Goal: Transaction & Acquisition: Purchase product/service

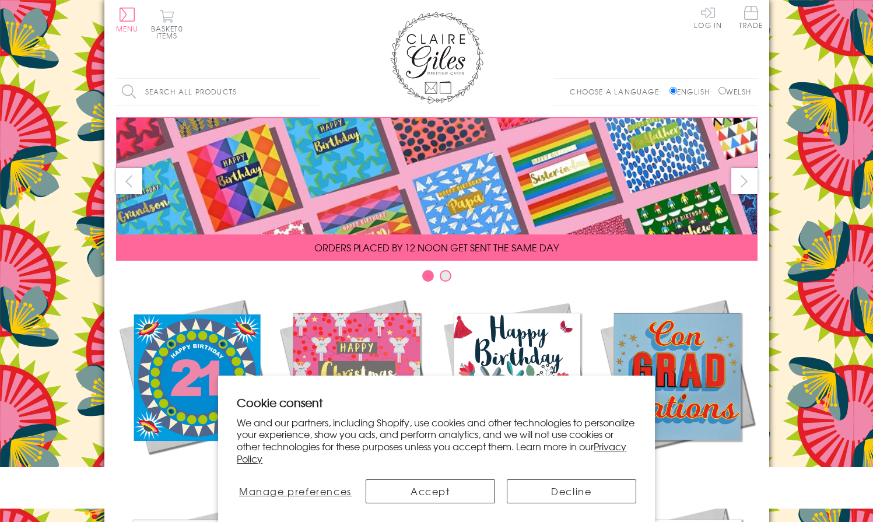
scroll to position [485, 0]
